Goal: Information Seeking & Learning: Learn about a topic

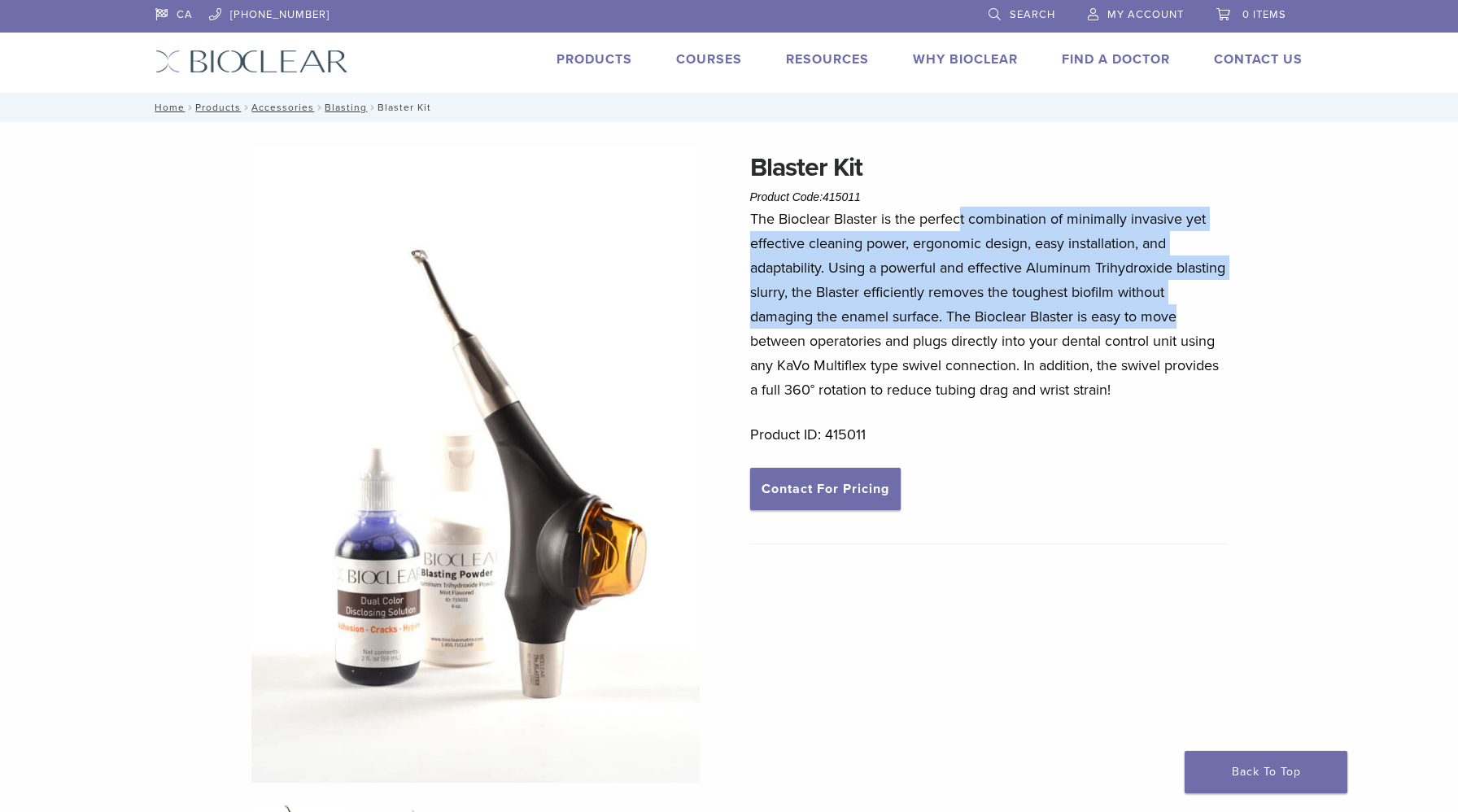
drag, startPoint x: 963, startPoint y: 224, endPoint x: 1239, endPoint y: 316, distance: 290.9
click at [1239, 316] on div "Blaster Kit Product Code: 415011 $ 1,574.66 Blaster Kit Product Code: 415011 $ …" at bounding box center [729, 709] width 1172 height 1122
click at [1098, 267] on p "The Bioclear Blaster is the perfect combination of minimally invasive yet effec…" at bounding box center [989, 305] width 478 height 195
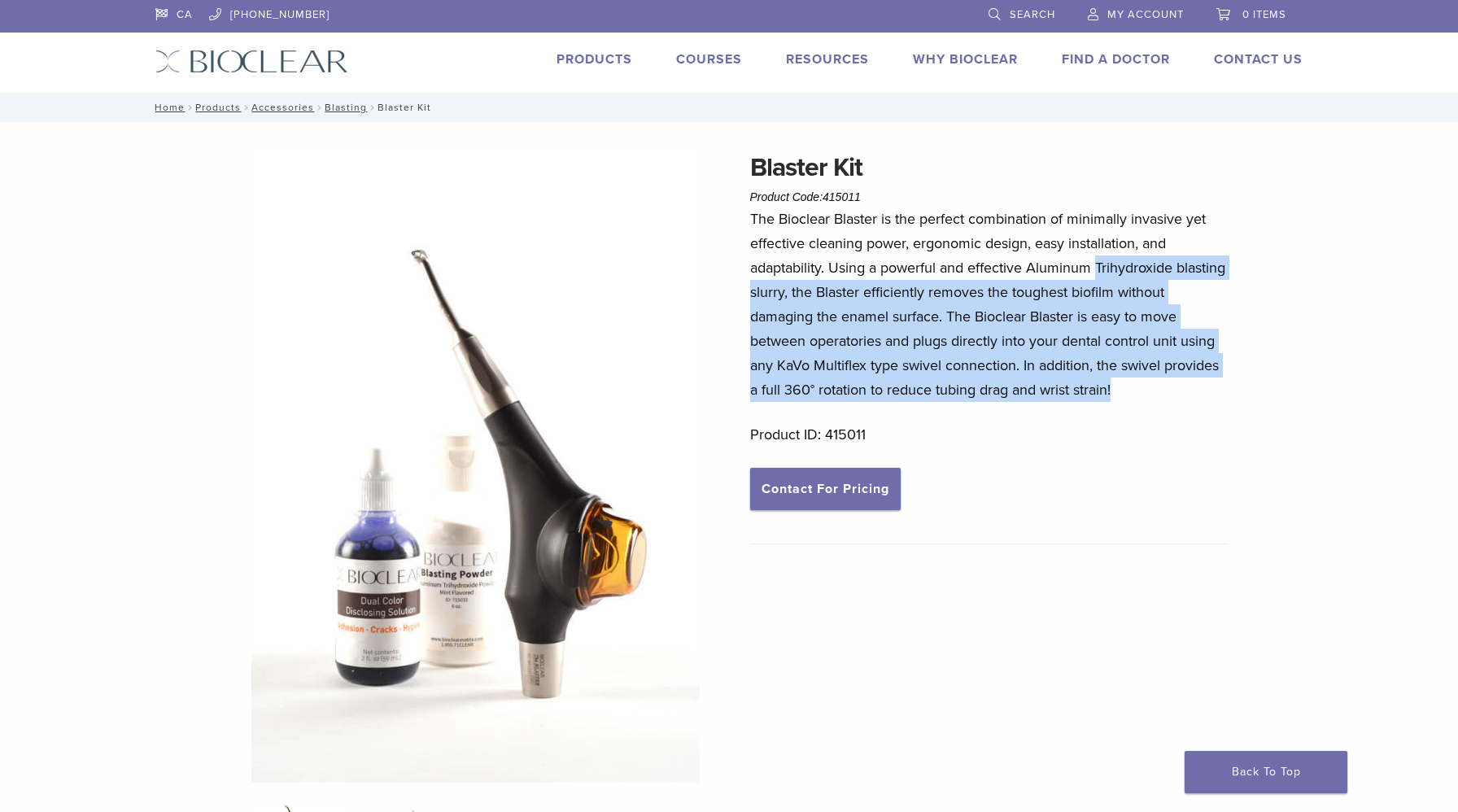
drag, startPoint x: 1098, startPoint y: 267, endPoint x: 1218, endPoint y: 389, distance: 171.1
click at [1218, 389] on p "The Bioclear Blaster is the perfect combination of minimally invasive yet effec…" at bounding box center [989, 305] width 478 height 195
click at [1184, 275] on p "The Bioclear Blaster is the perfect combination of minimally invasive yet effec…" at bounding box center [989, 305] width 478 height 195
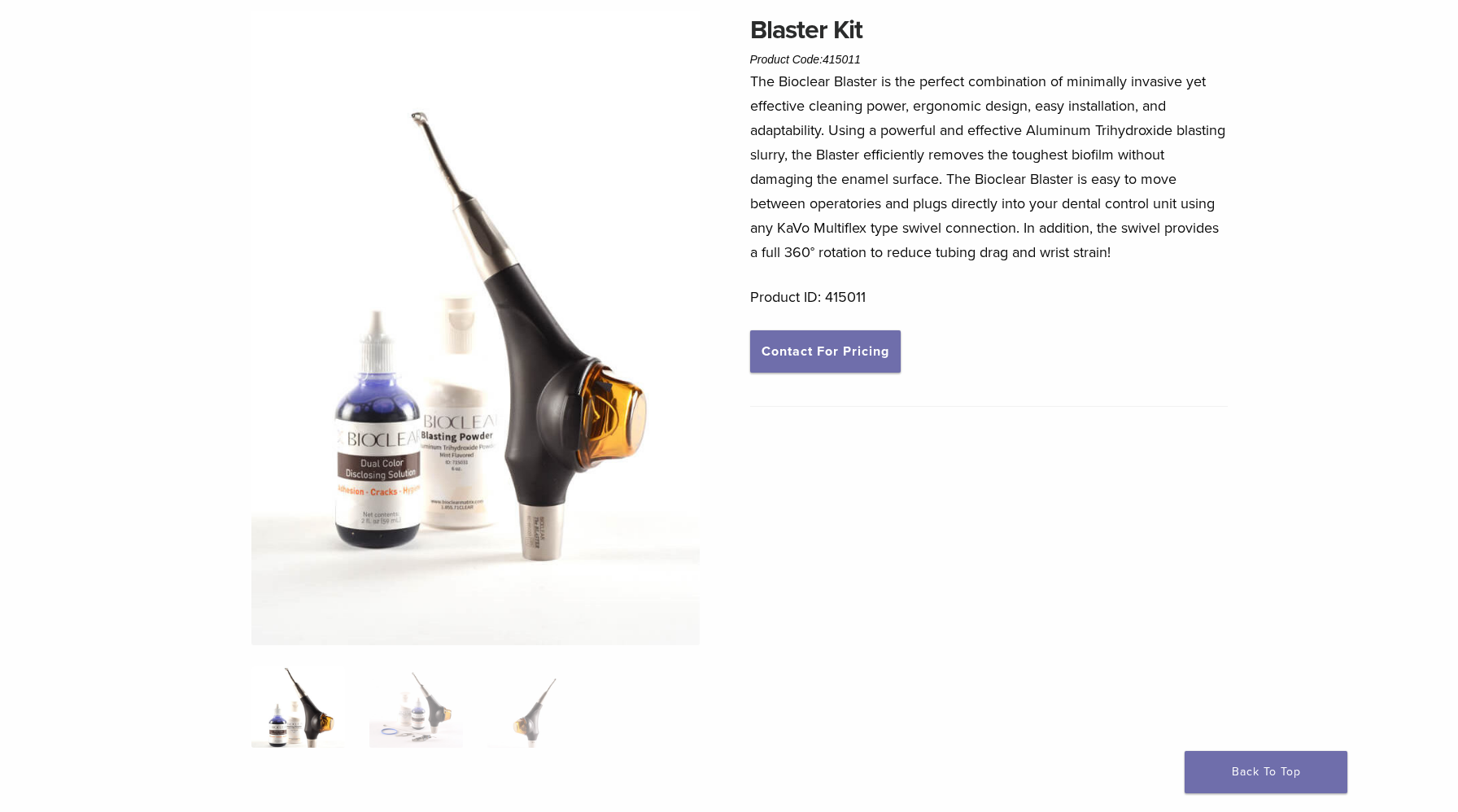
scroll to position [140, 0]
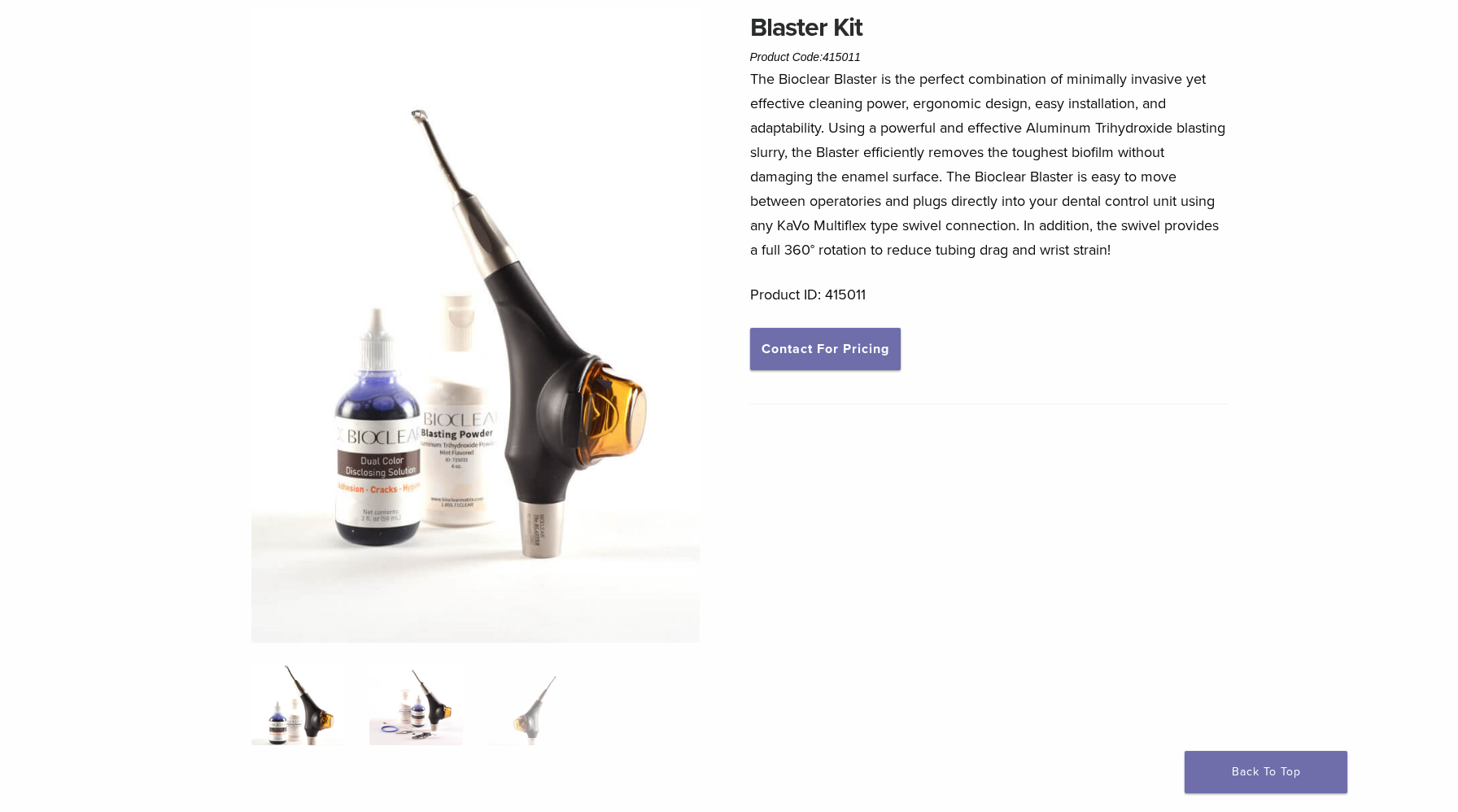
click at [410, 725] on img at bounding box center [416, 704] width 94 height 81
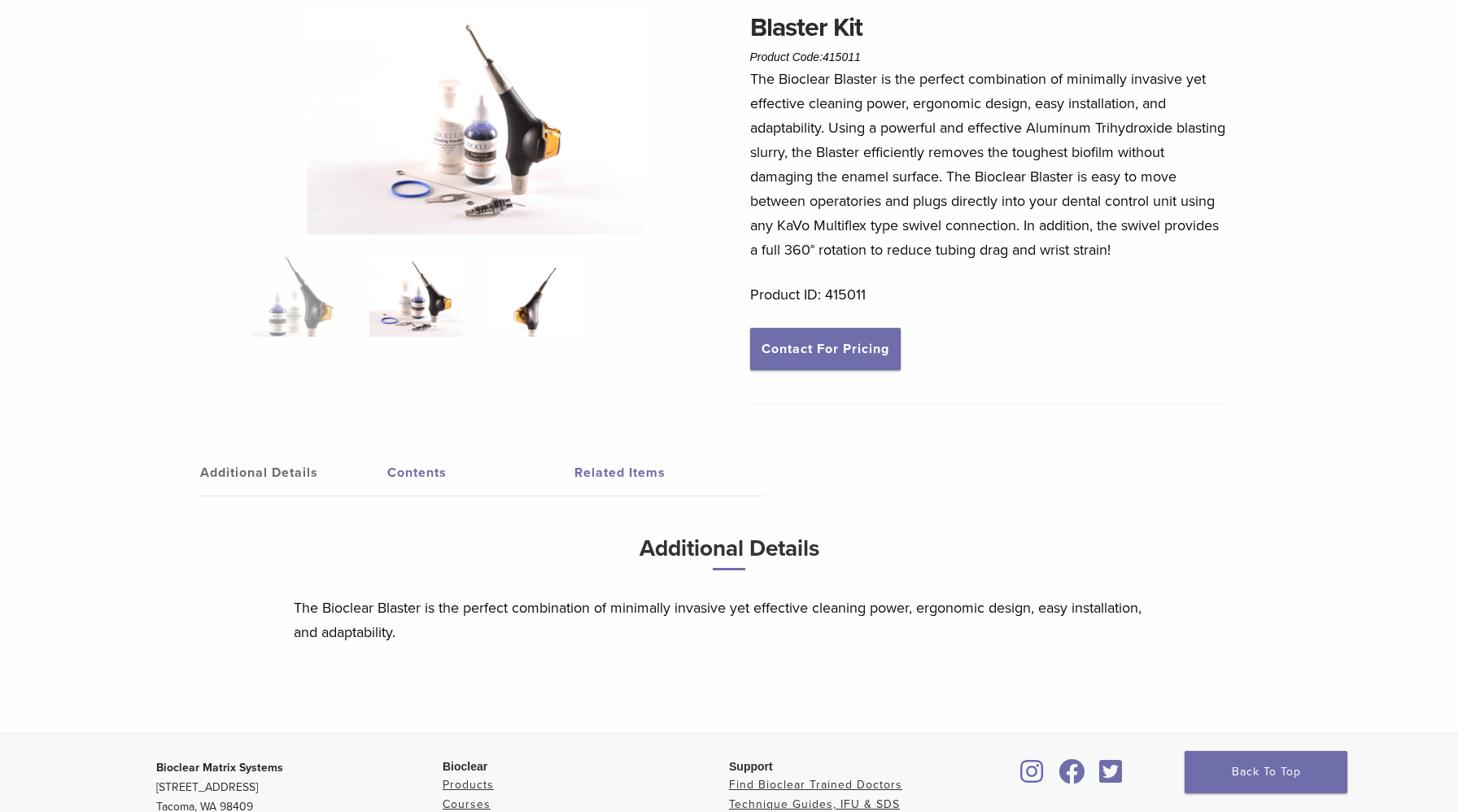
click at [540, 328] on img at bounding box center [534, 296] width 94 height 81
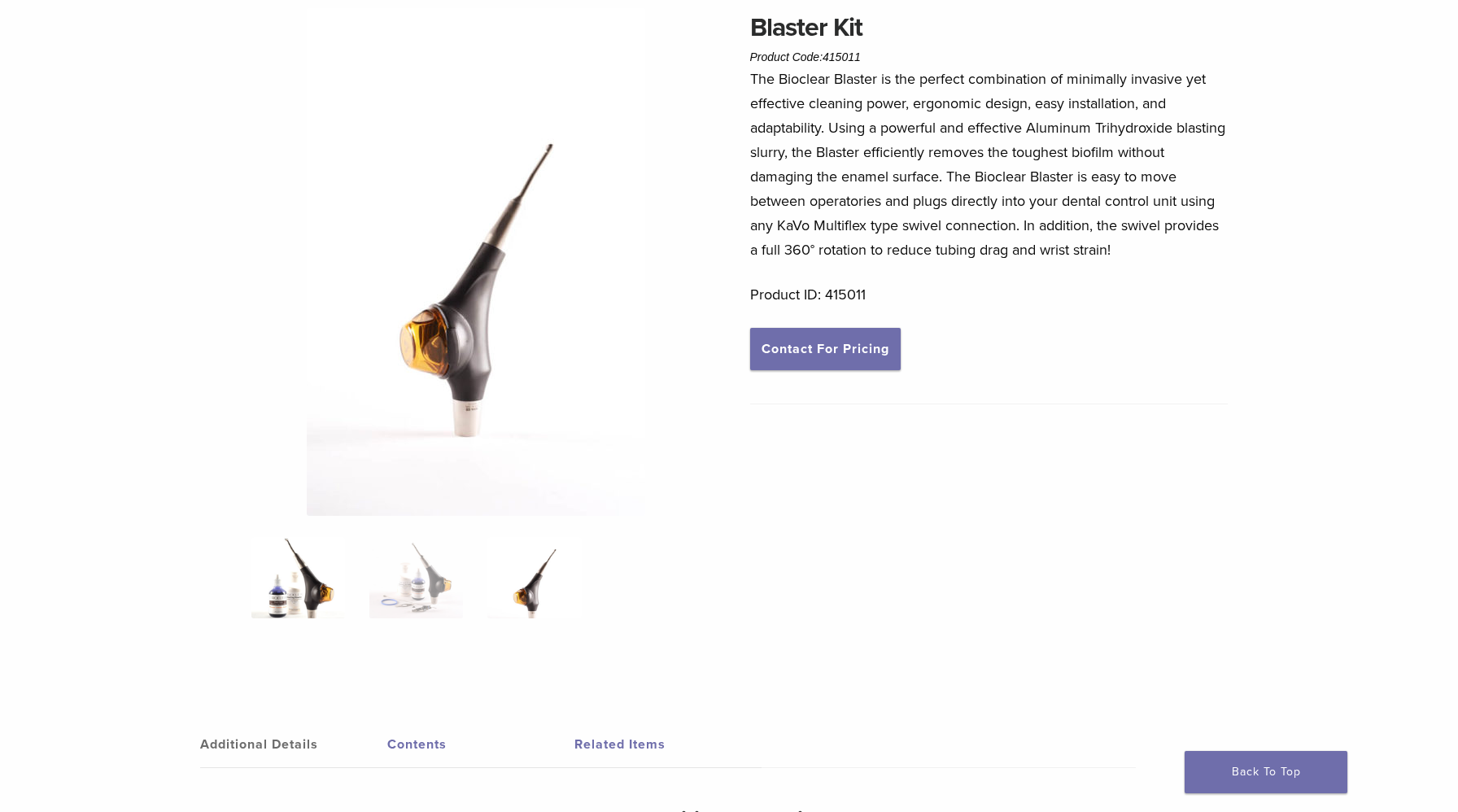
click at [315, 586] on img at bounding box center [298, 578] width 94 height 81
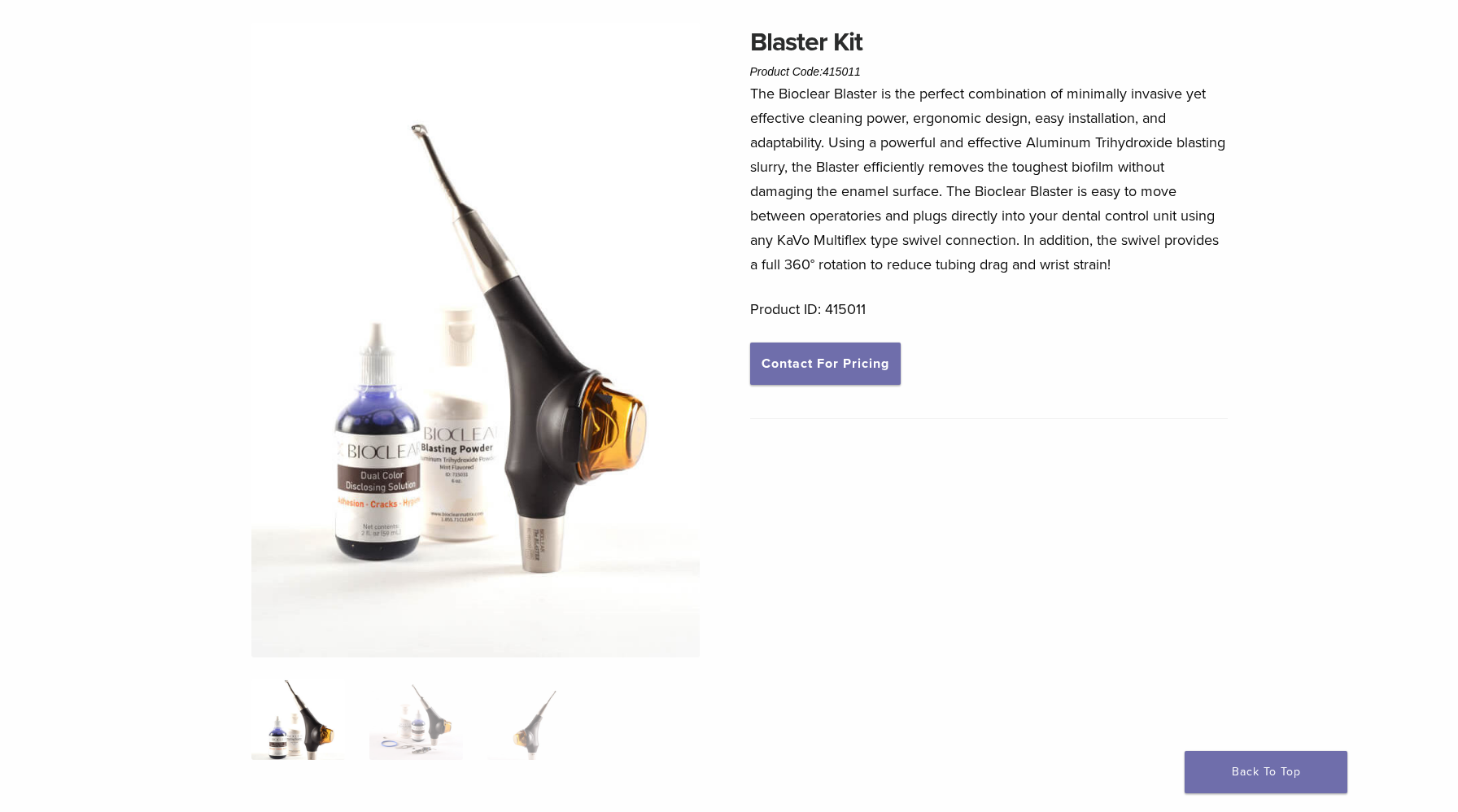
scroll to position [136, 0]
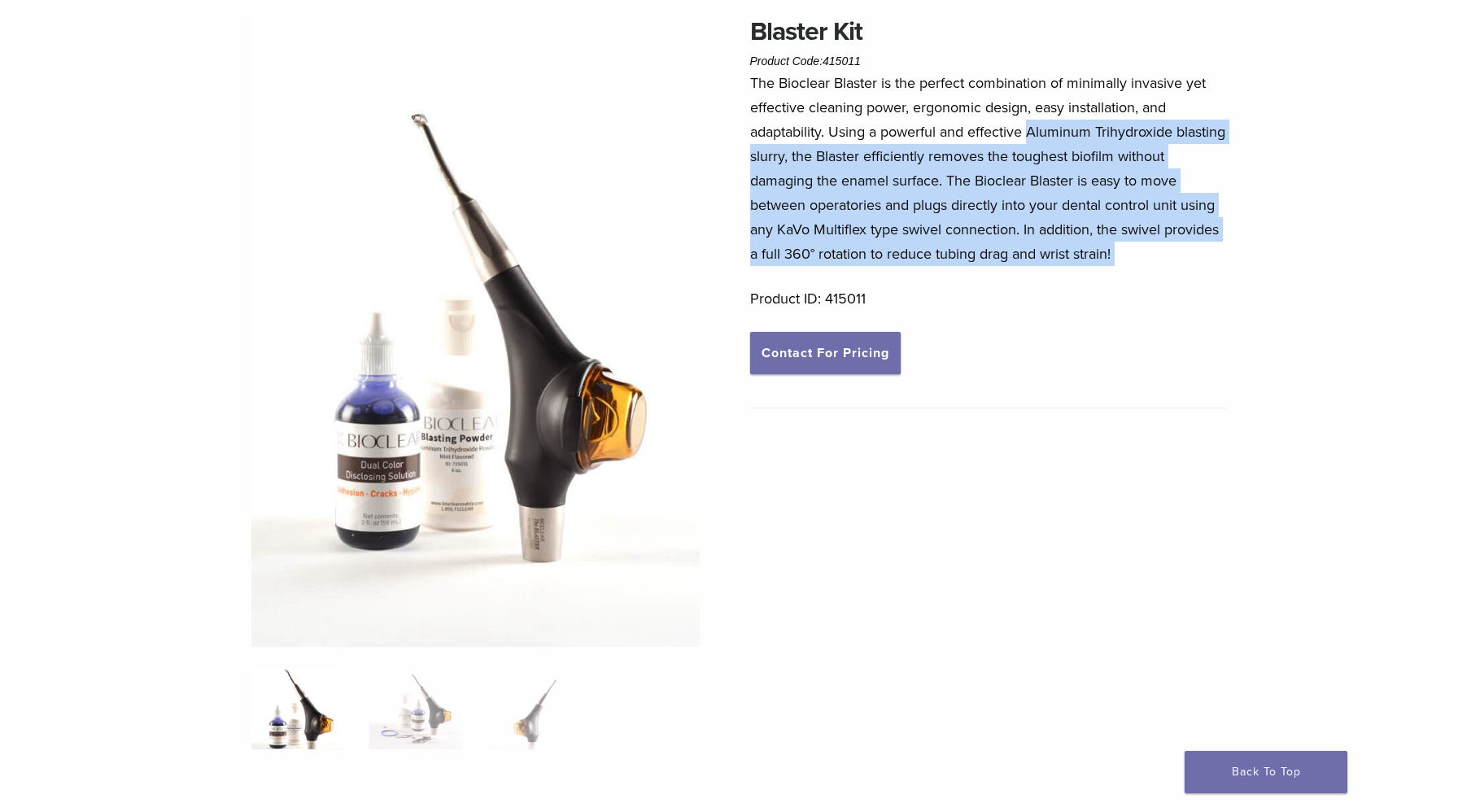
drag, startPoint x: 1028, startPoint y: 131, endPoint x: 1188, endPoint y: 265, distance: 208.7
click at [1188, 265] on p "The Bioclear Blaster is the perfect combination of minimally invasive yet effec…" at bounding box center [989, 169] width 478 height 195
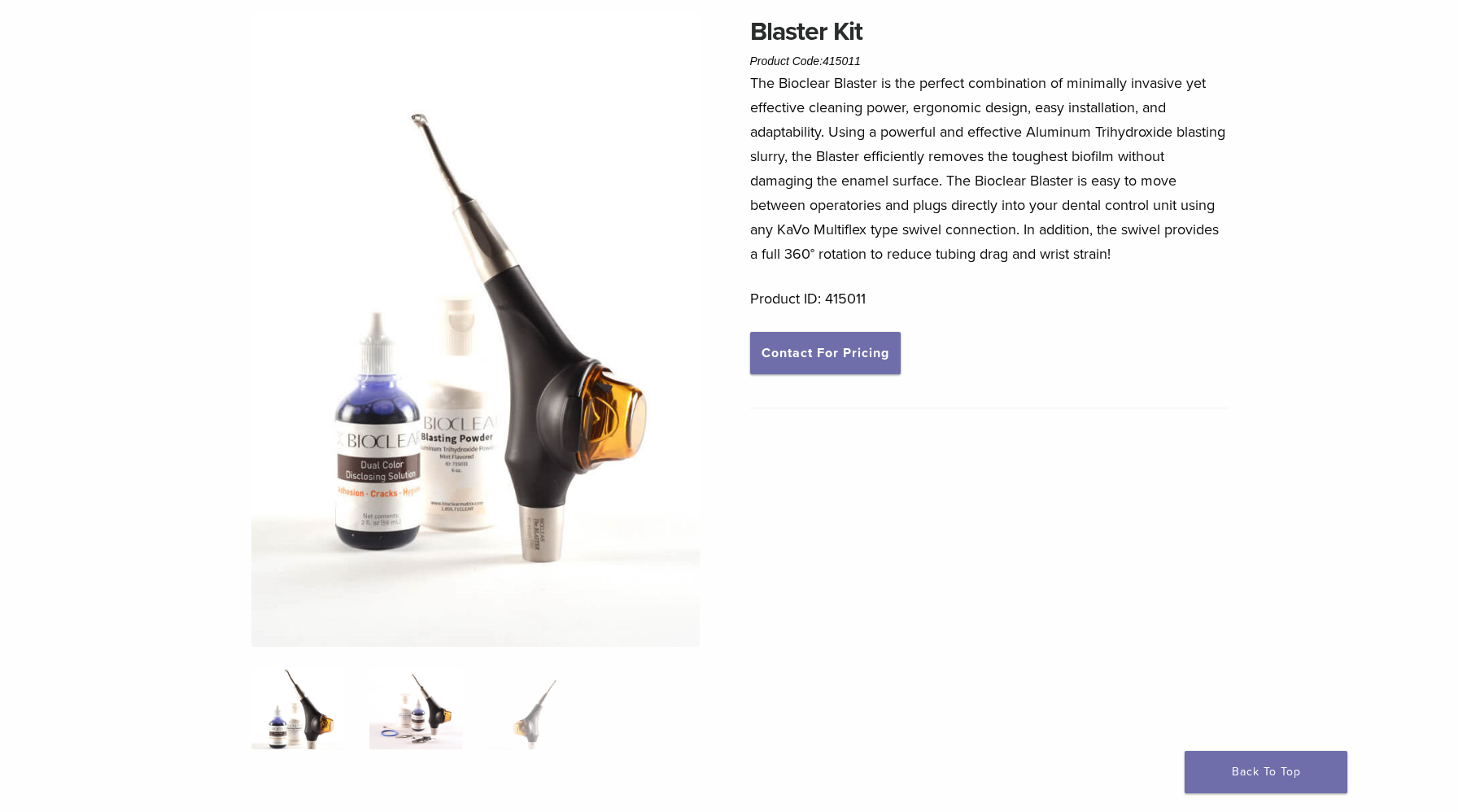
click at [440, 703] on img at bounding box center [416, 708] width 94 height 81
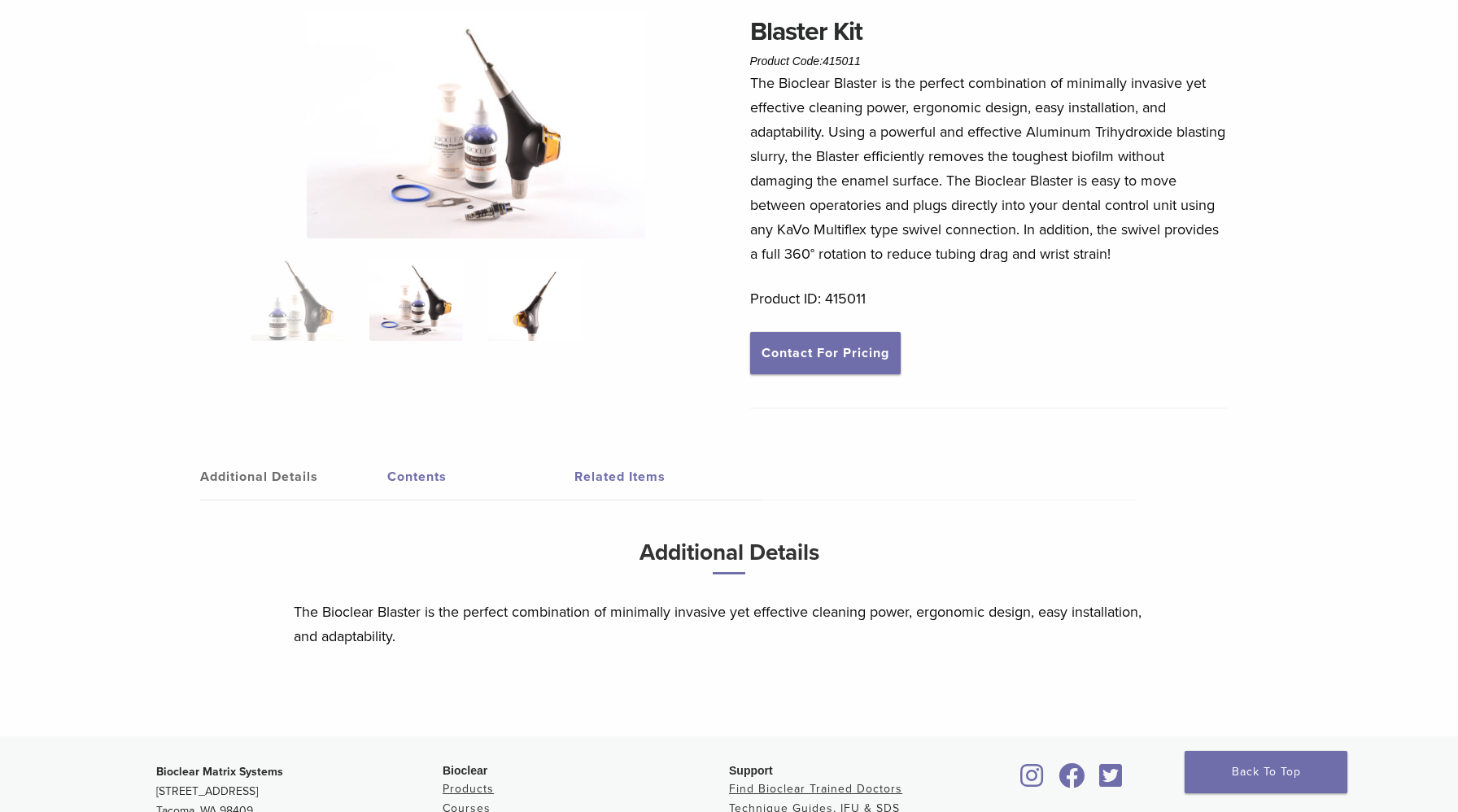
click at [541, 318] on img at bounding box center [534, 299] width 94 height 81
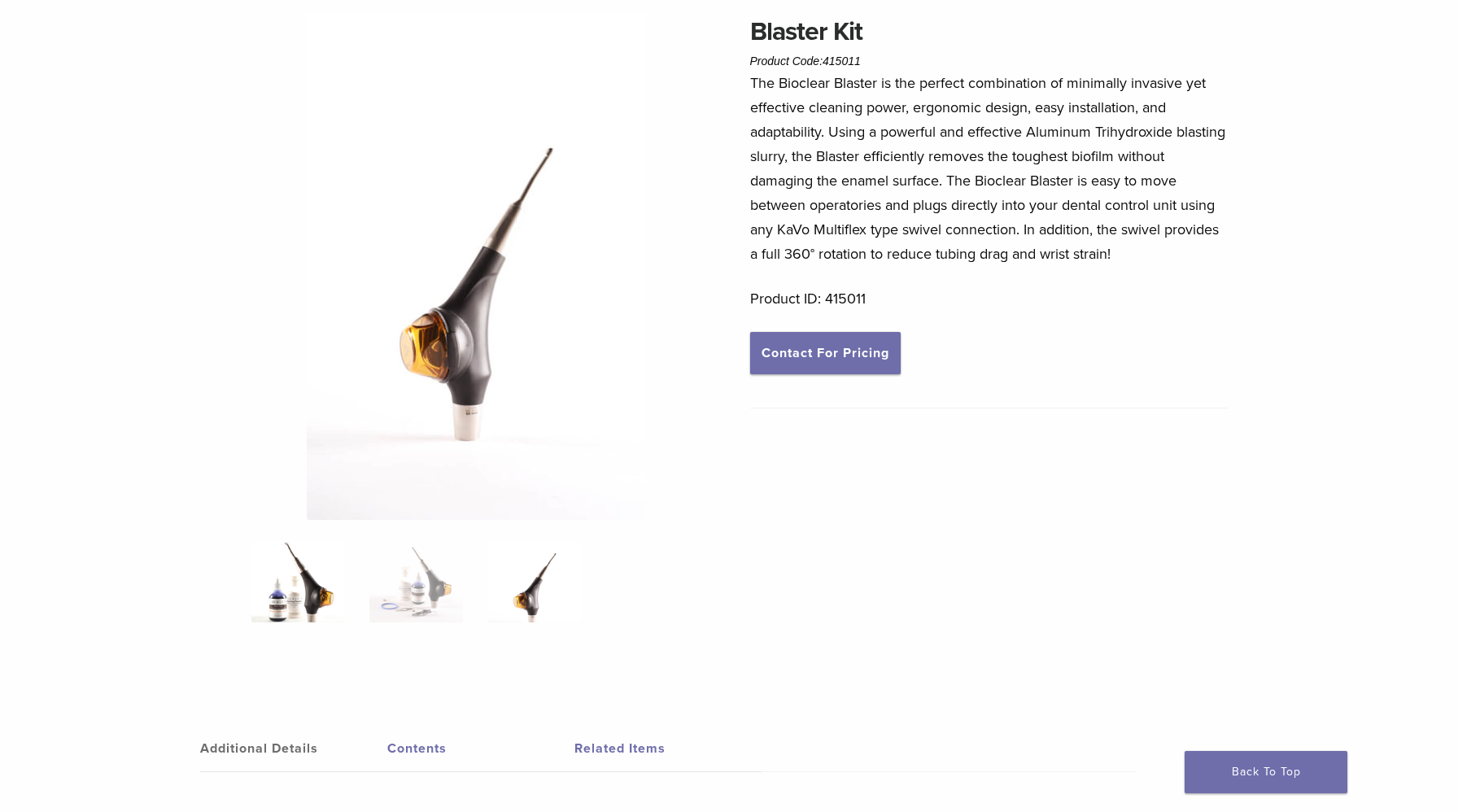
click at [280, 585] on img at bounding box center [298, 581] width 94 height 81
